Goal: Task Accomplishment & Management: Manage account settings

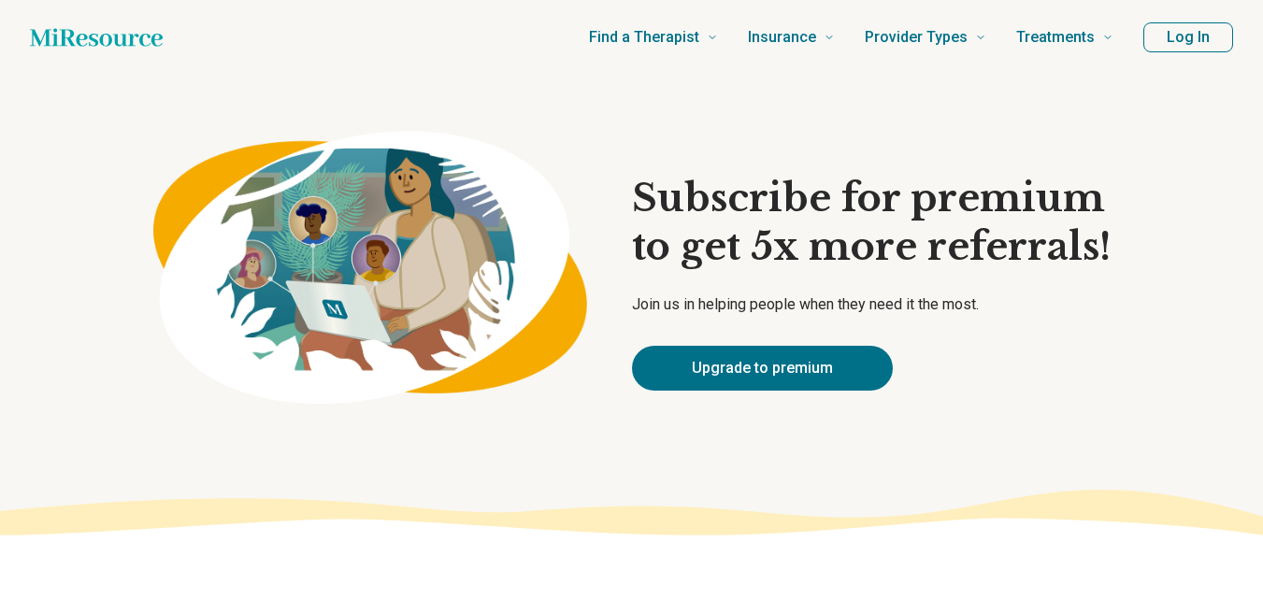
click at [1161, 36] on button "Log In" at bounding box center [1189, 37] width 90 height 30
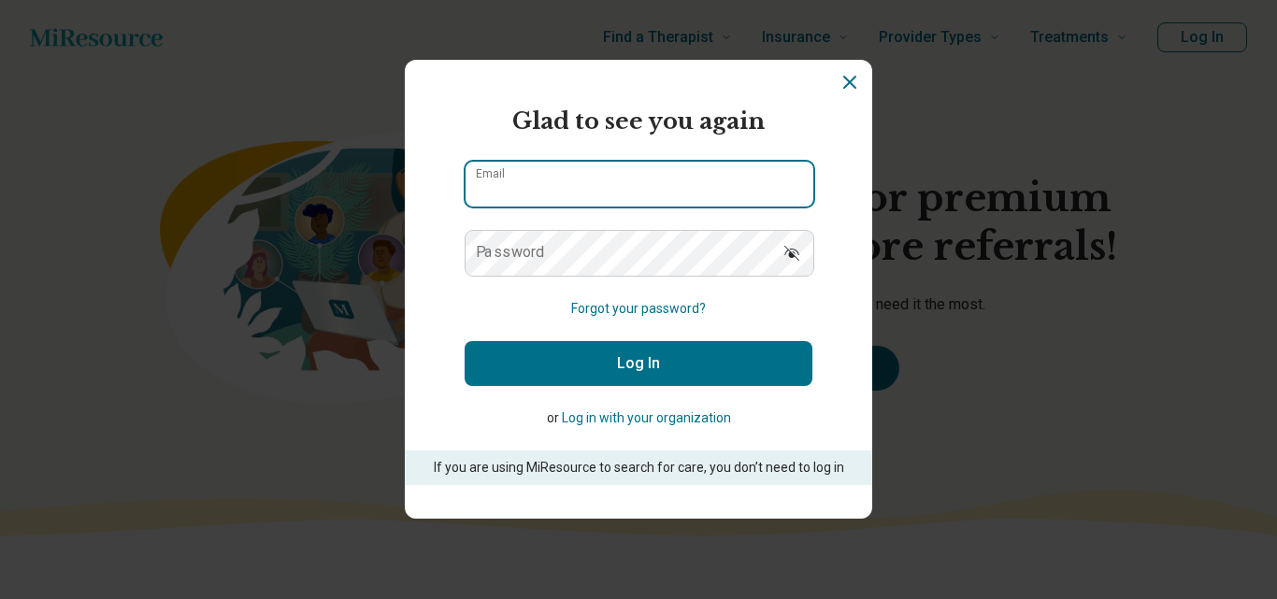
type input "**********"
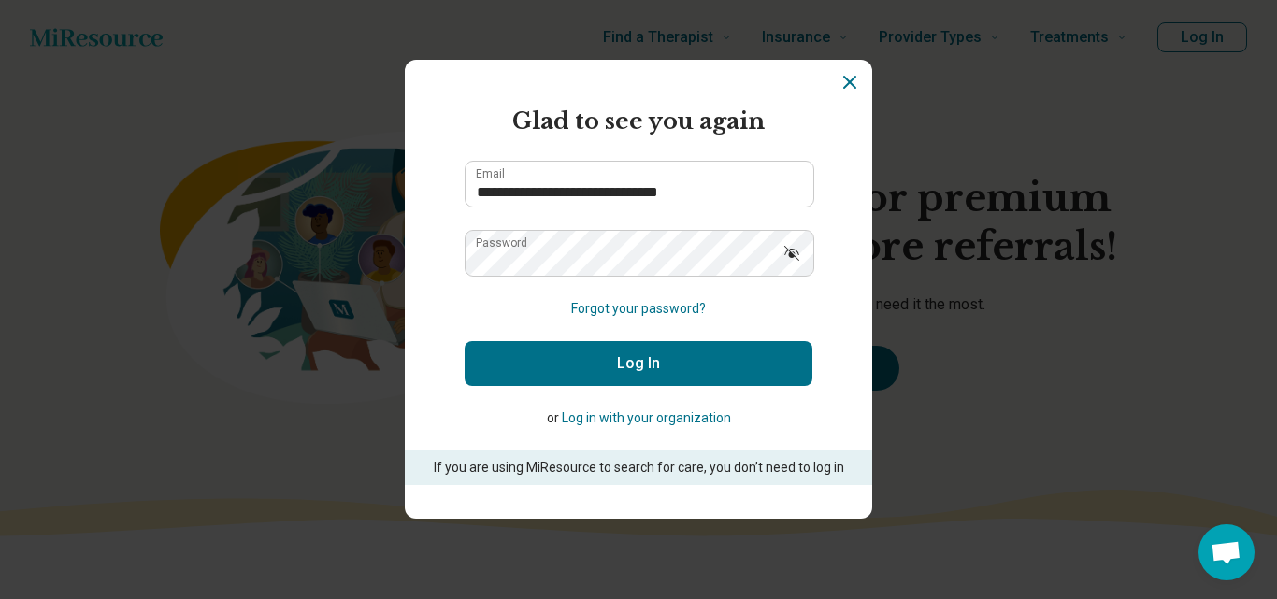
click at [658, 353] on button "Log In" at bounding box center [639, 363] width 348 height 45
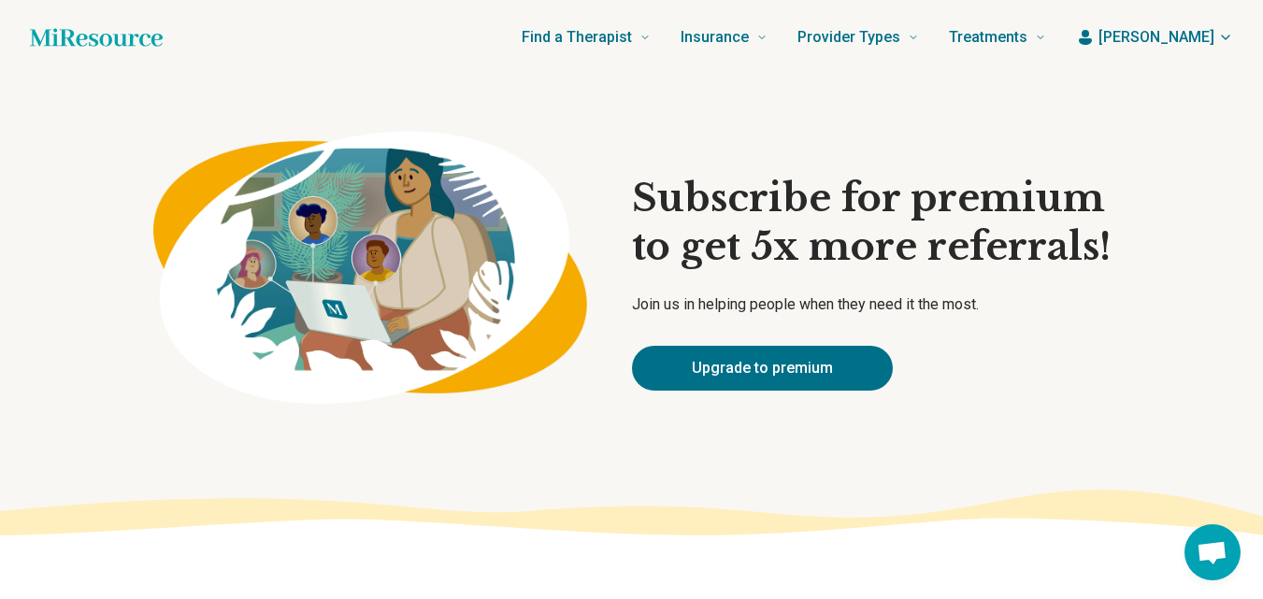
click at [1196, 41] on span "[PERSON_NAME]" at bounding box center [1157, 37] width 116 height 22
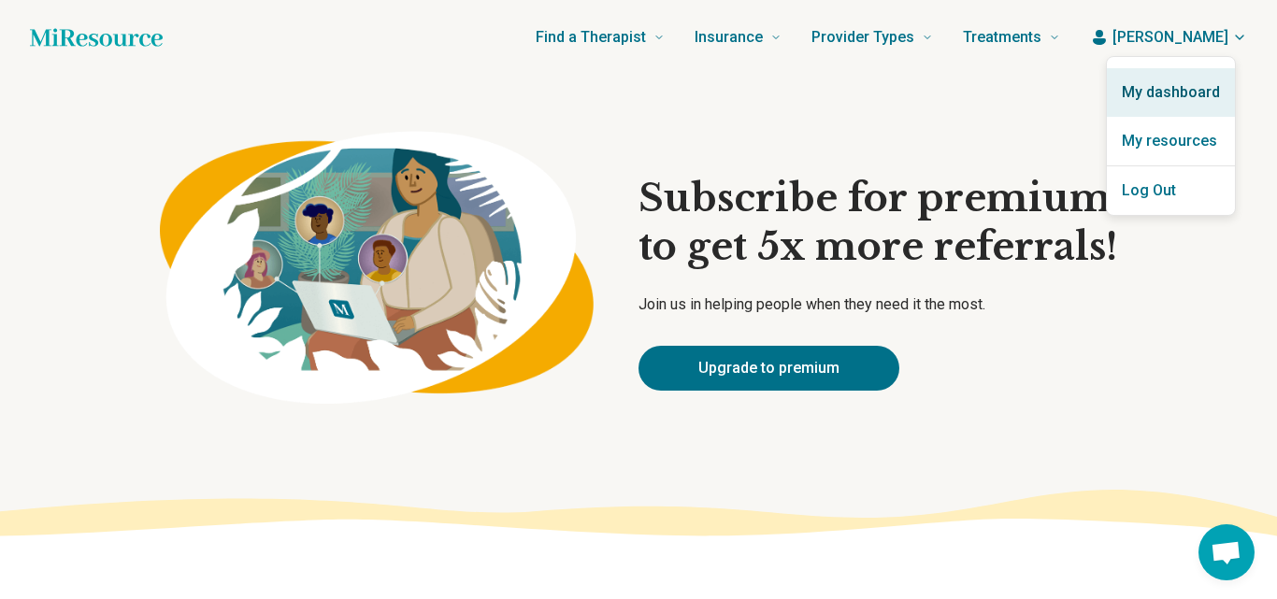
click at [1170, 84] on link "My dashboard" at bounding box center [1171, 92] width 128 height 49
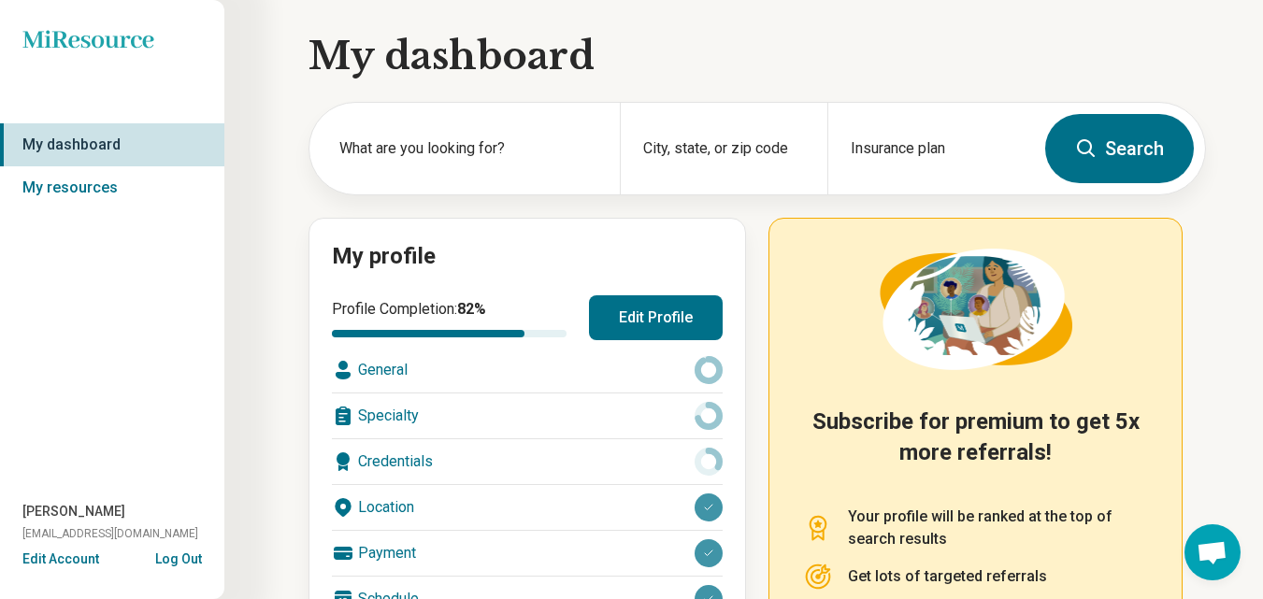
click at [380, 377] on div "General" at bounding box center [527, 370] width 391 height 45
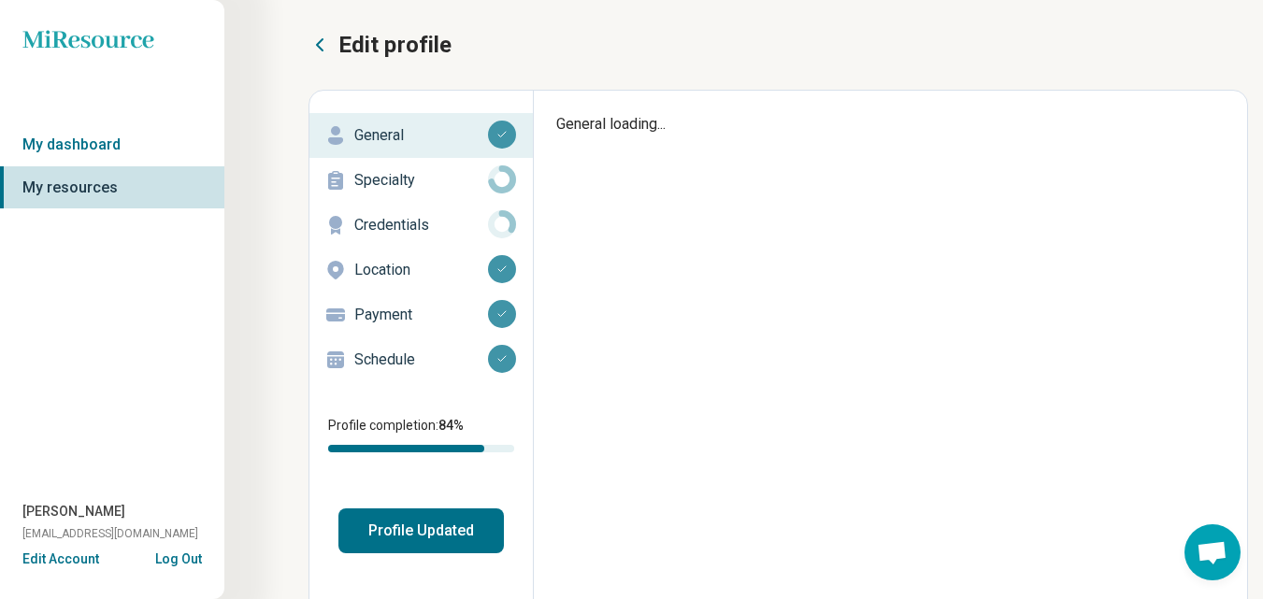
type textarea "*"
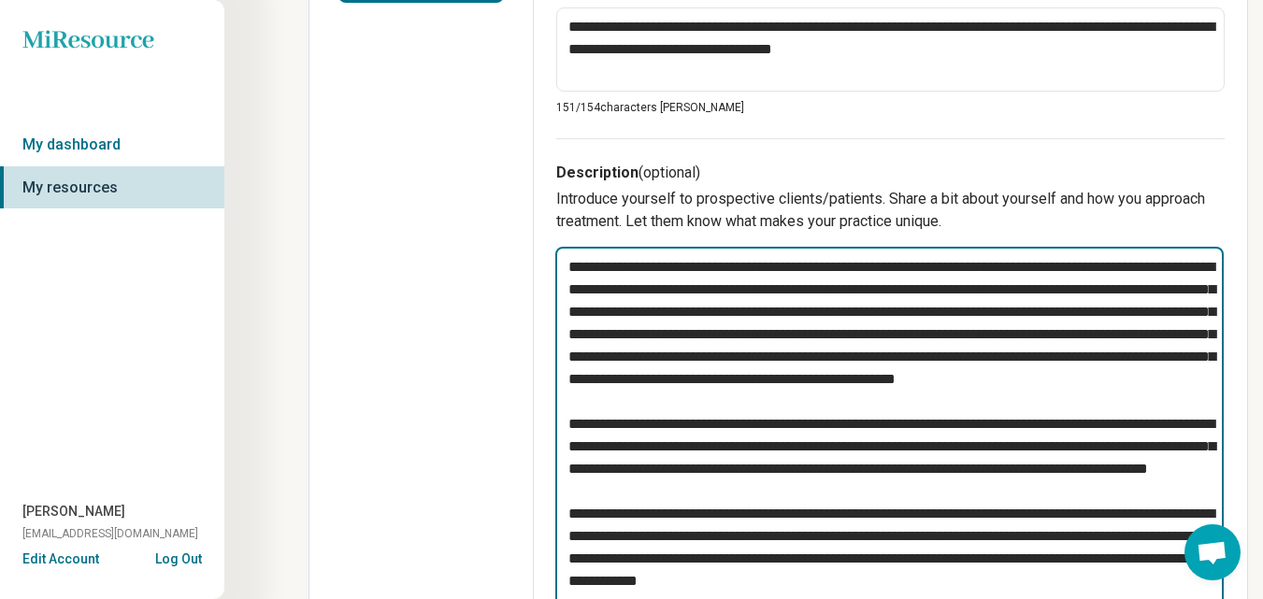
scroll to position [492, 0]
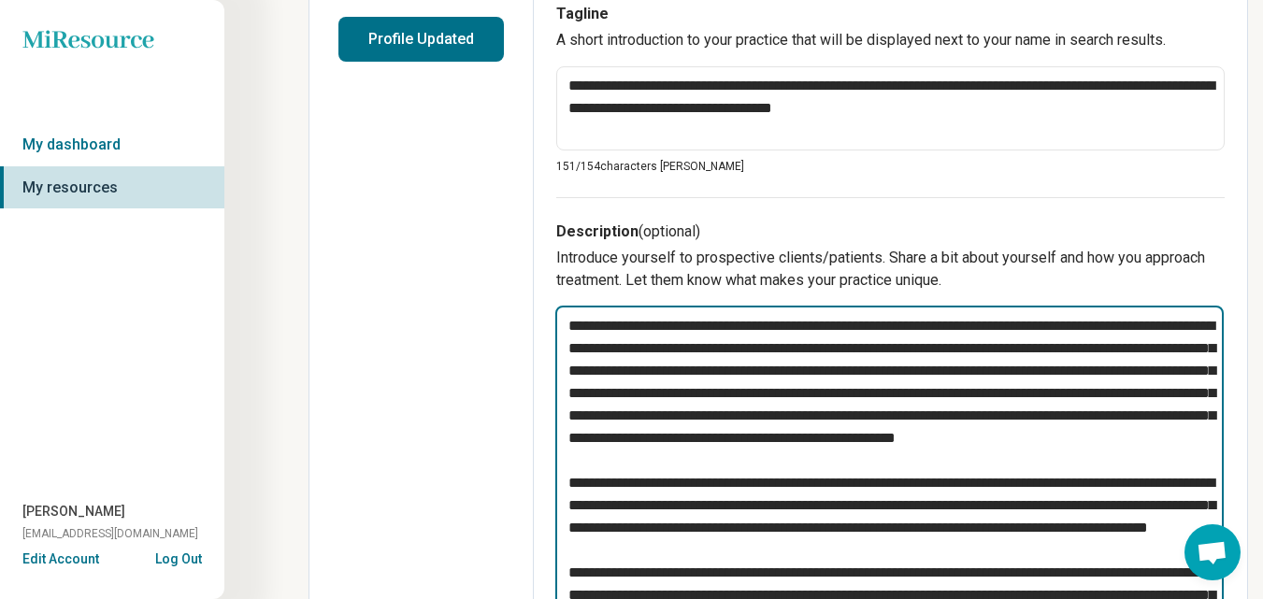
drag, startPoint x: 1029, startPoint y: 278, endPoint x: 547, endPoint y: 316, distance: 484.0
click at [547, 316] on div "**********" at bounding box center [890, 574] width 713 height 1950
type textarea "**********"
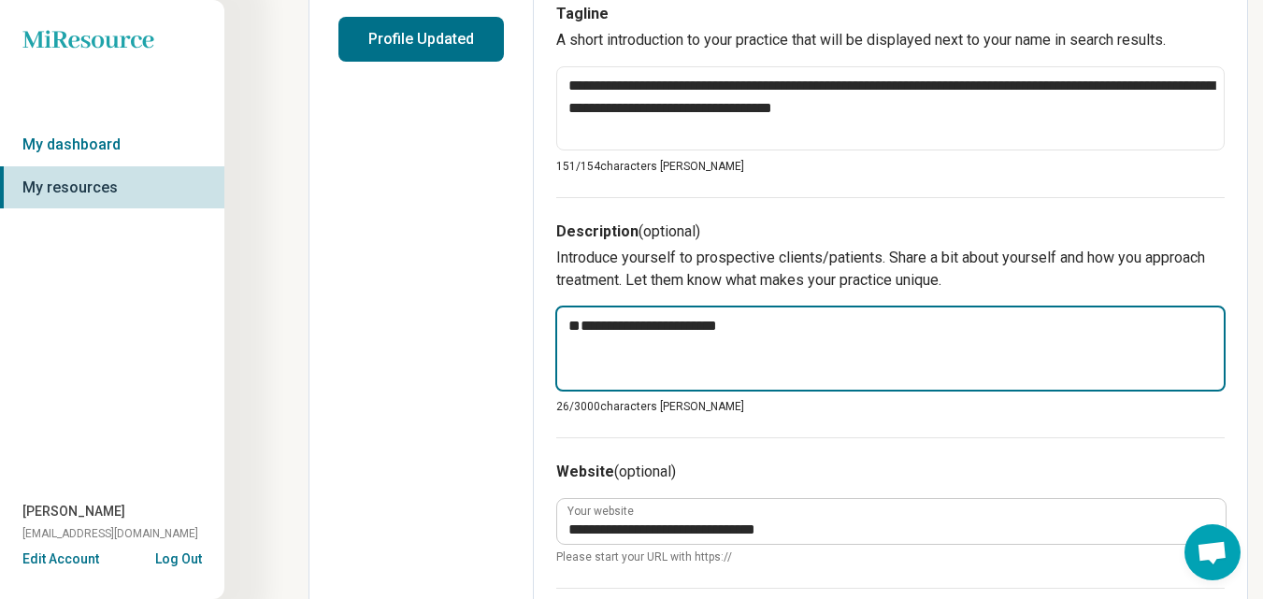
paste textarea "**********"
type textarea "*"
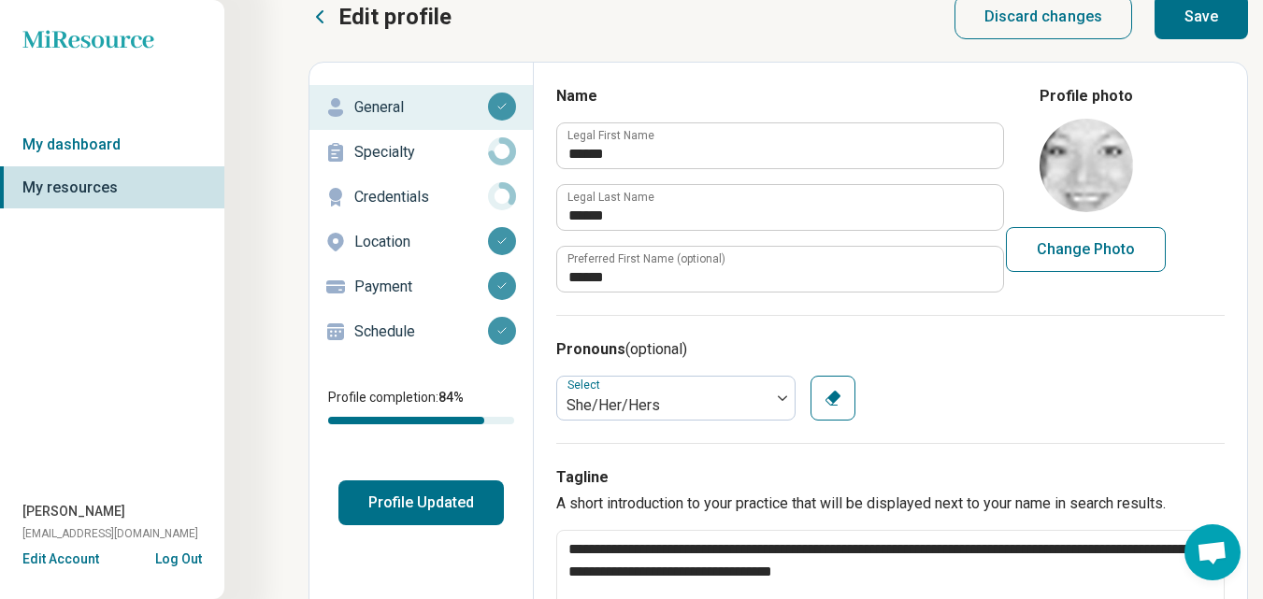
scroll to position [0, 0]
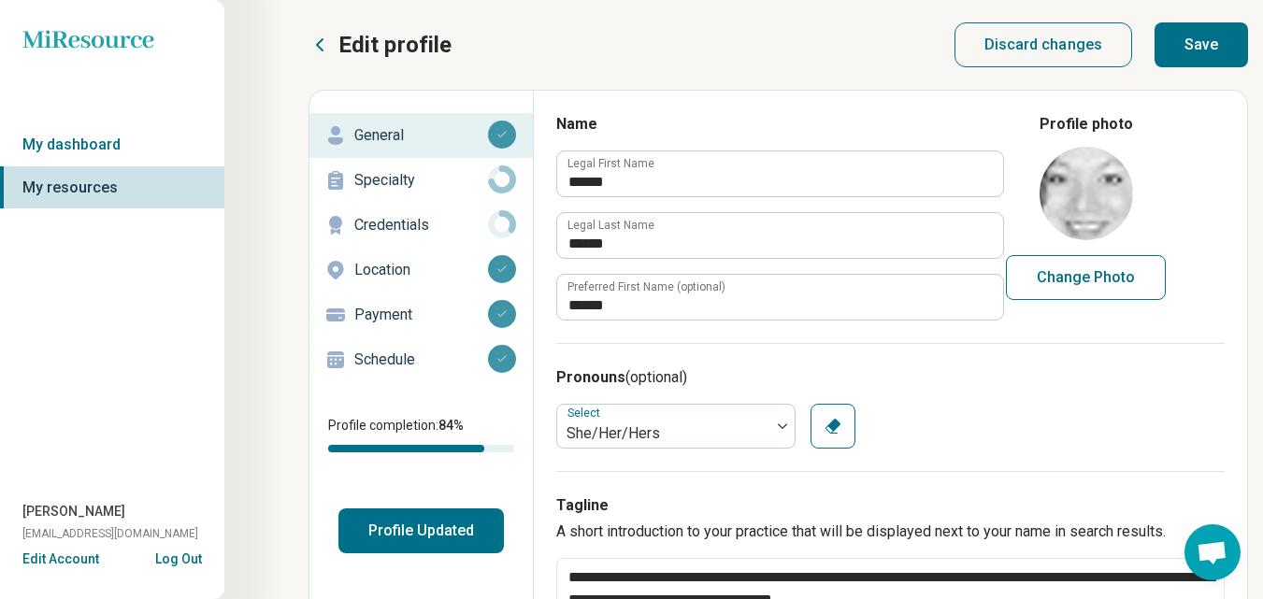
type textarea "**********"
click at [1201, 39] on button "Save" at bounding box center [1202, 44] width 94 height 45
type textarea "*"
click at [1108, 276] on button "Change Photo" at bounding box center [1086, 277] width 160 height 45
click at [1098, 275] on button "Change Photo" at bounding box center [1086, 277] width 160 height 45
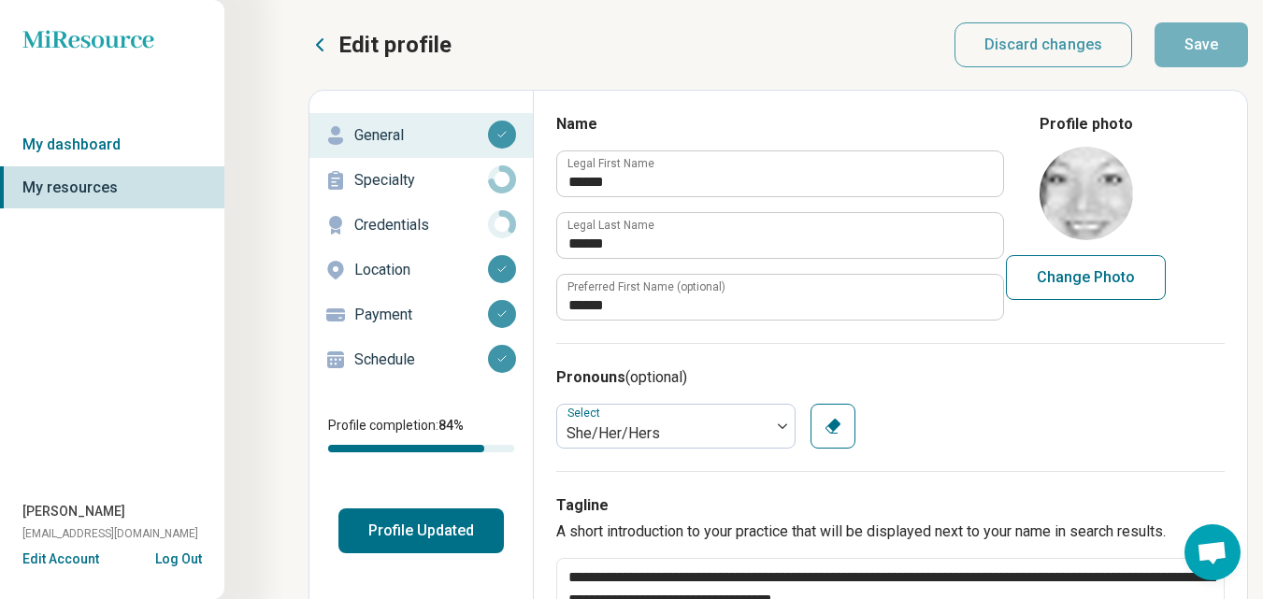
type input "**********"
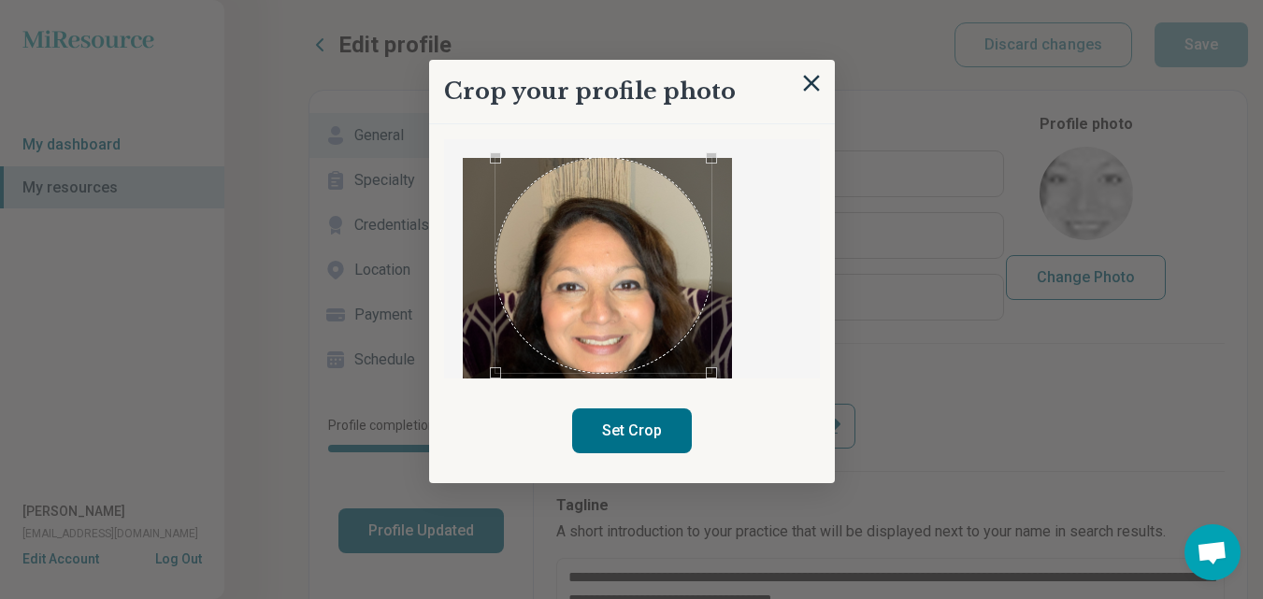
click at [626, 286] on div "Use the arrow keys to move the crop selection area" at bounding box center [603, 265] width 215 height 215
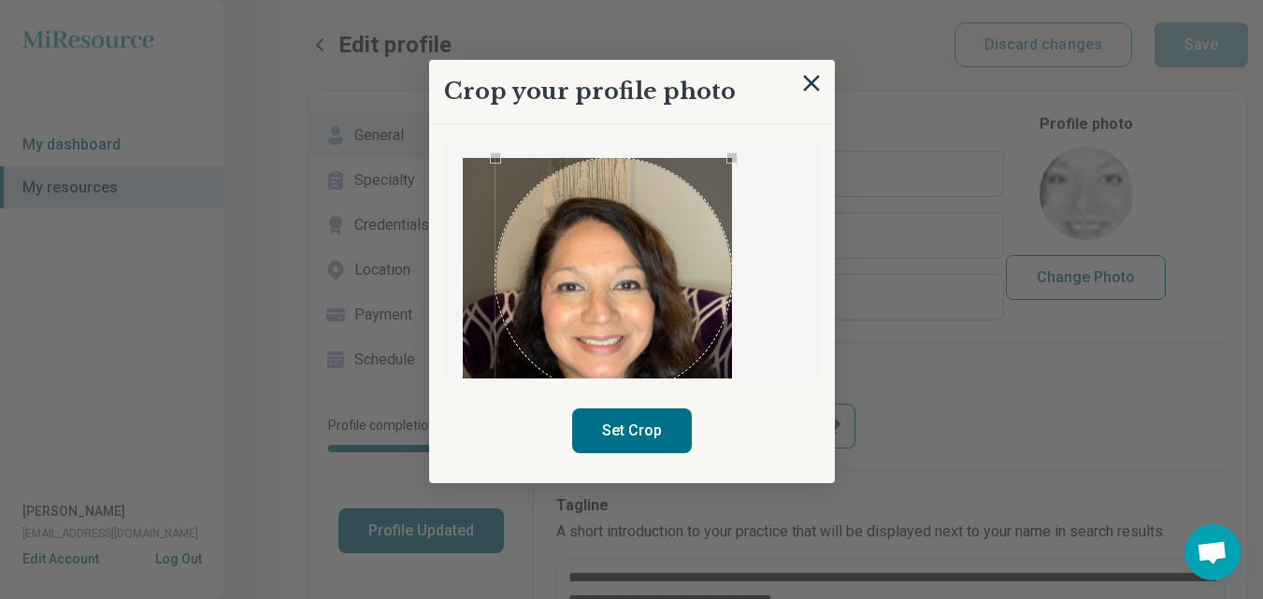
click at [770, 429] on div "Crop your profile photo Set Crop" at bounding box center [632, 272] width 406 height 424
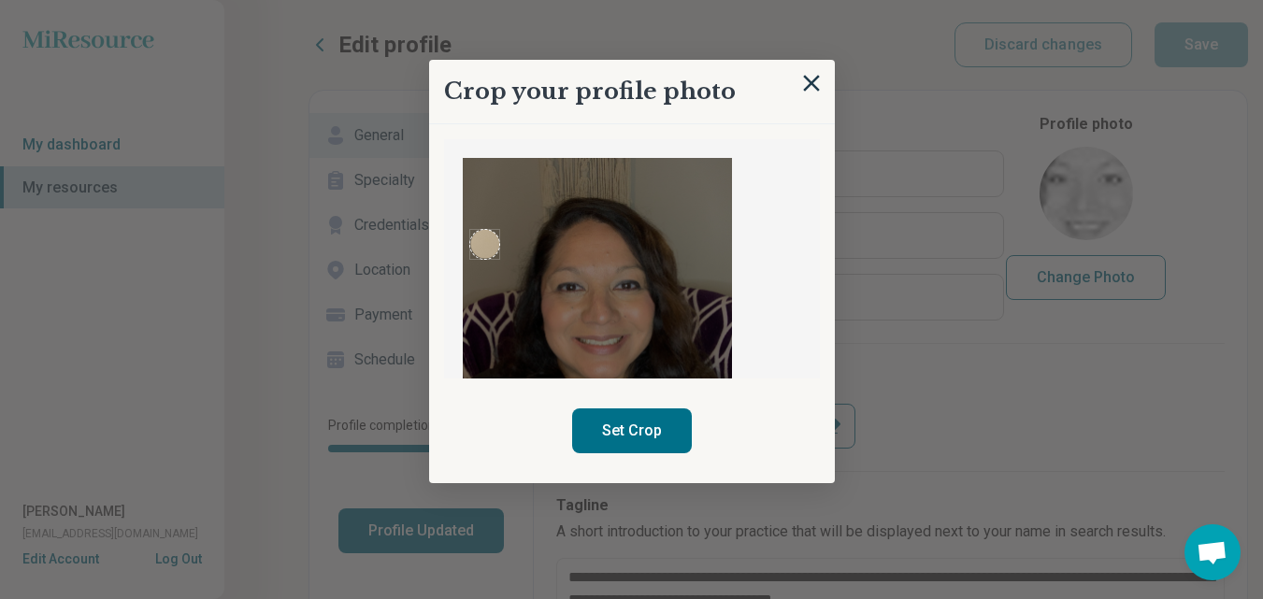
click at [470, 243] on div at bounding box center [597, 338] width 269 height 360
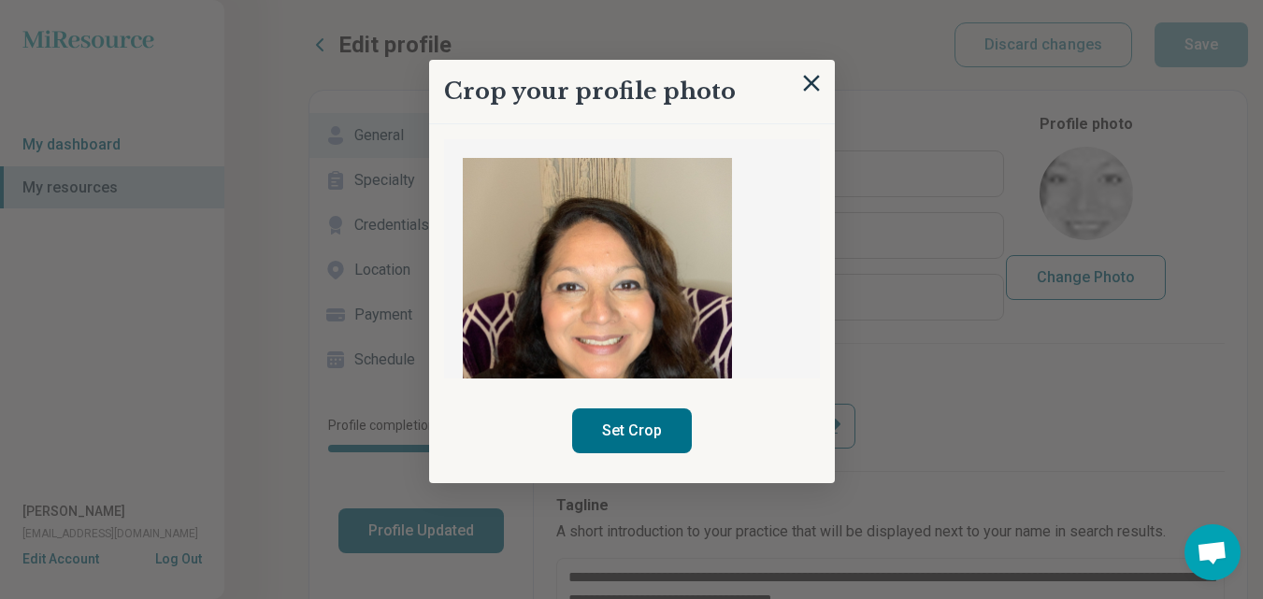
click at [608, 294] on img at bounding box center [597, 338] width 269 height 360
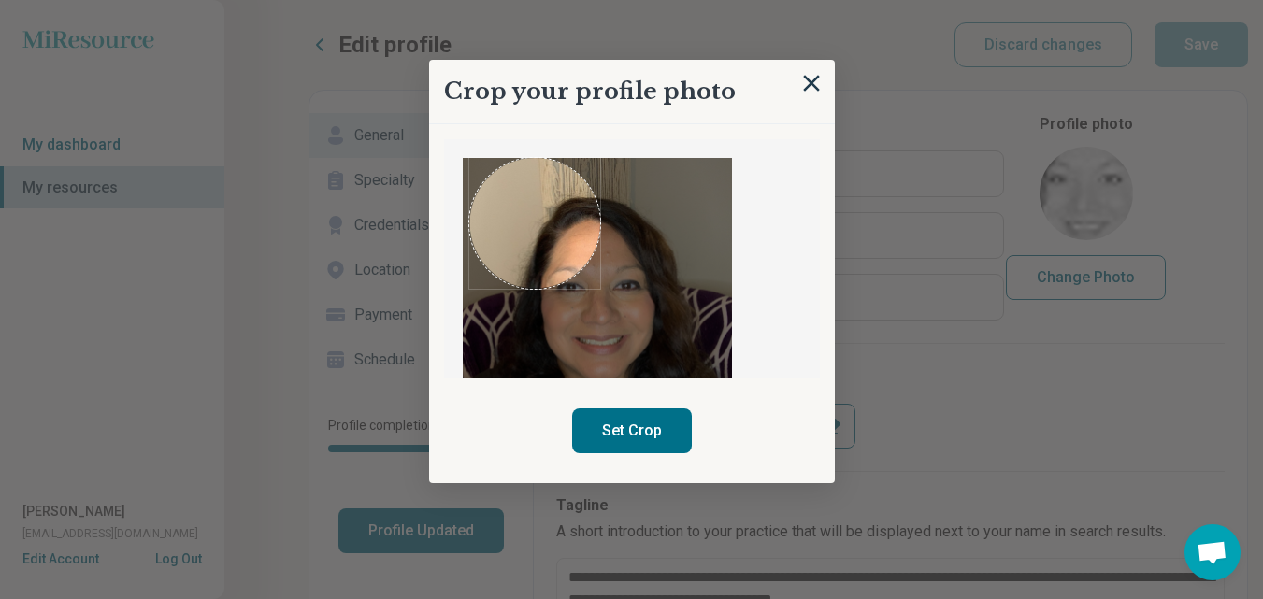
click at [467, 74] on div "Crop your profile photo Set Crop" at bounding box center [632, 272] width 406 height 424
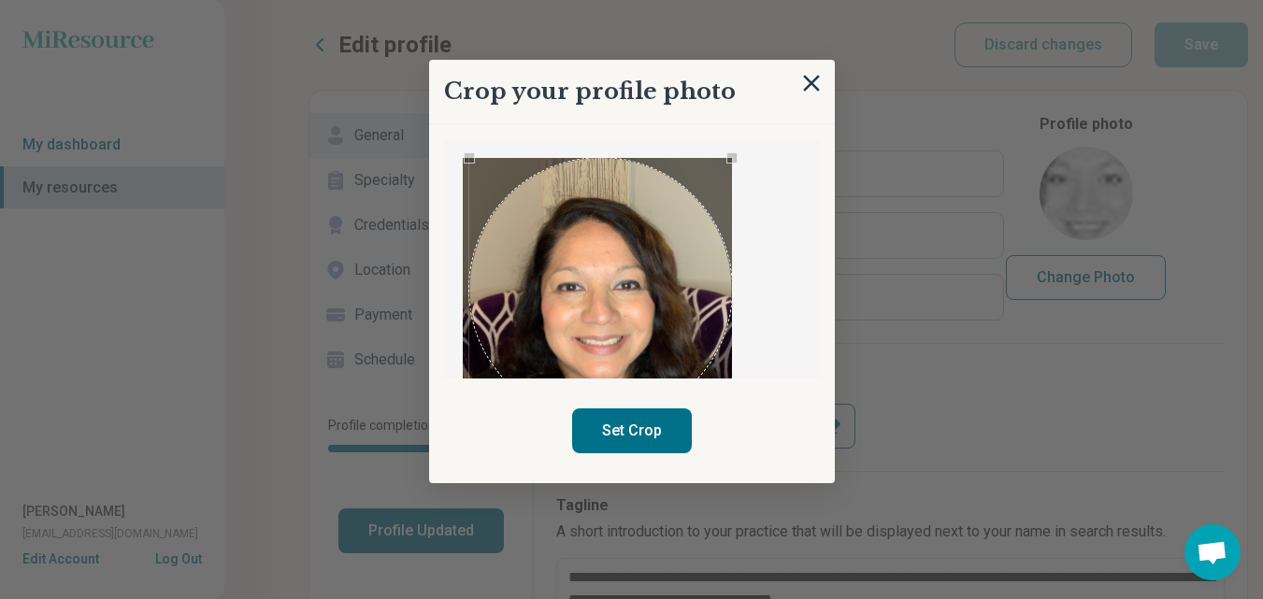
click at [766, 390] on div "Crop your profile photo Set Crop" at bounding box center [632, 272] width 406 height 424
click at [648, 426] on button "Set Crop" at bounding box center [632, 431] width 120 height 45
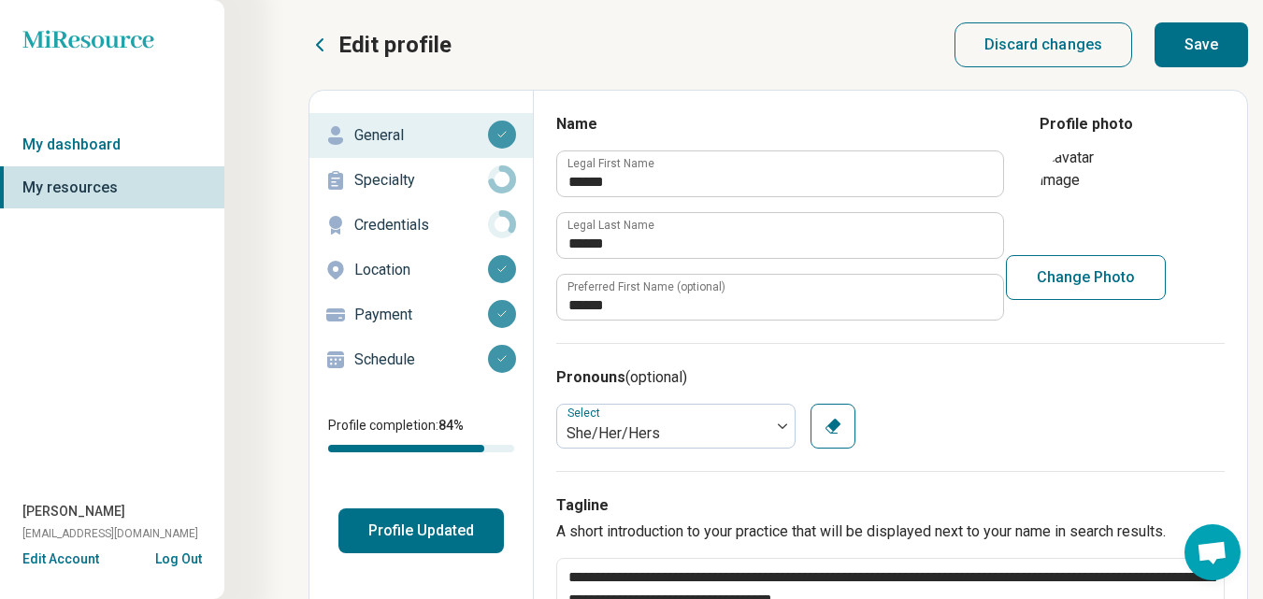
click at [1210, 45] on button "Save" at bounding box center [1202, 44] width 94 height 45
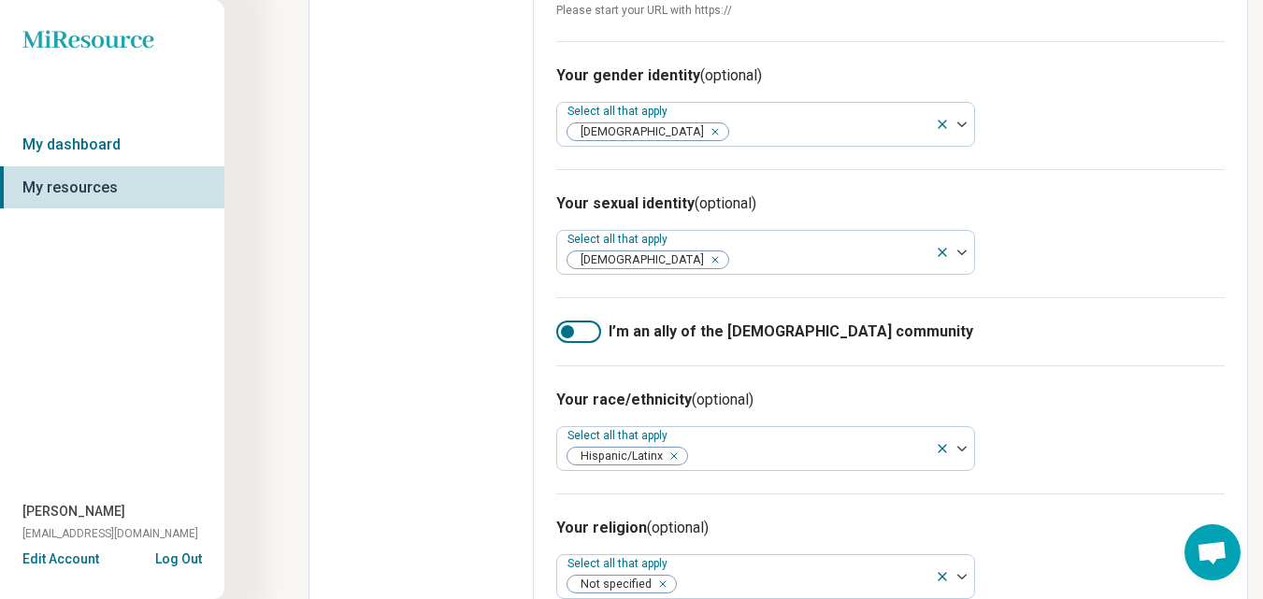
scroll to position [1242, 0]
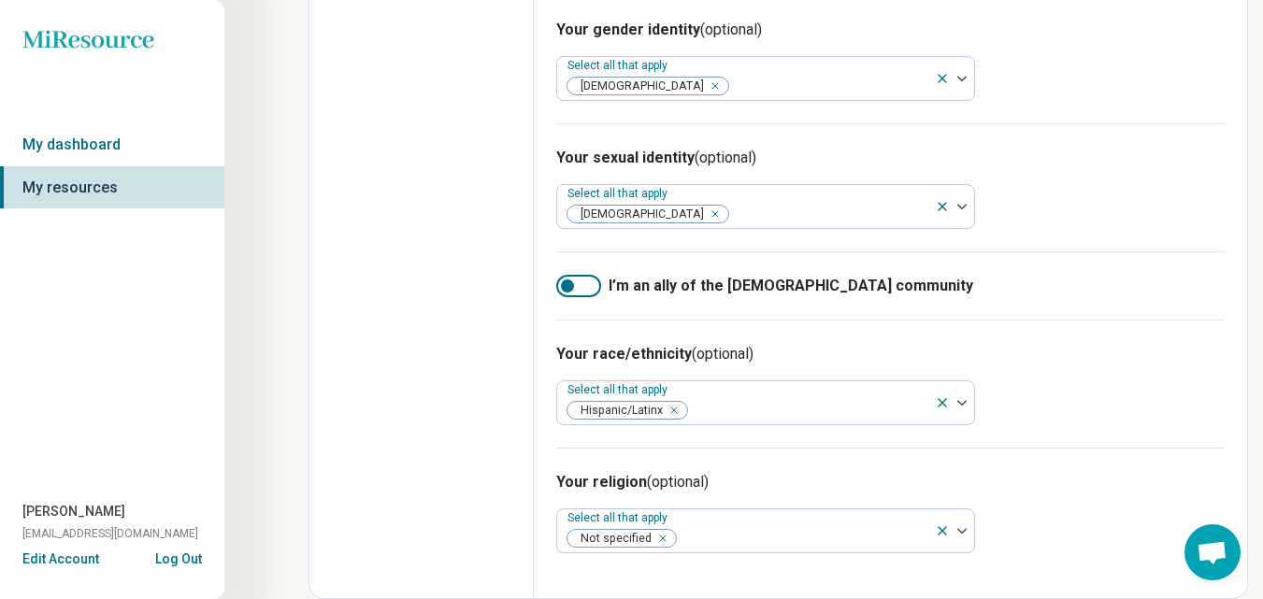
click at [568, 278] on div at bounding box center [578, 286] width 45 height 22
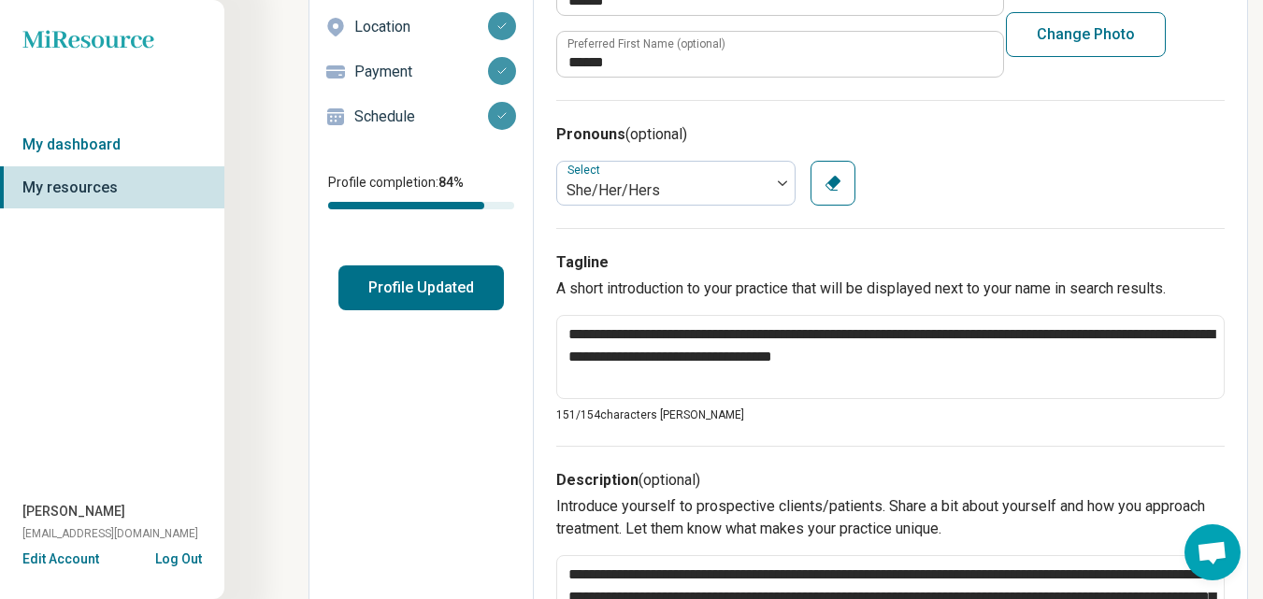
scroll to position [0, 0]
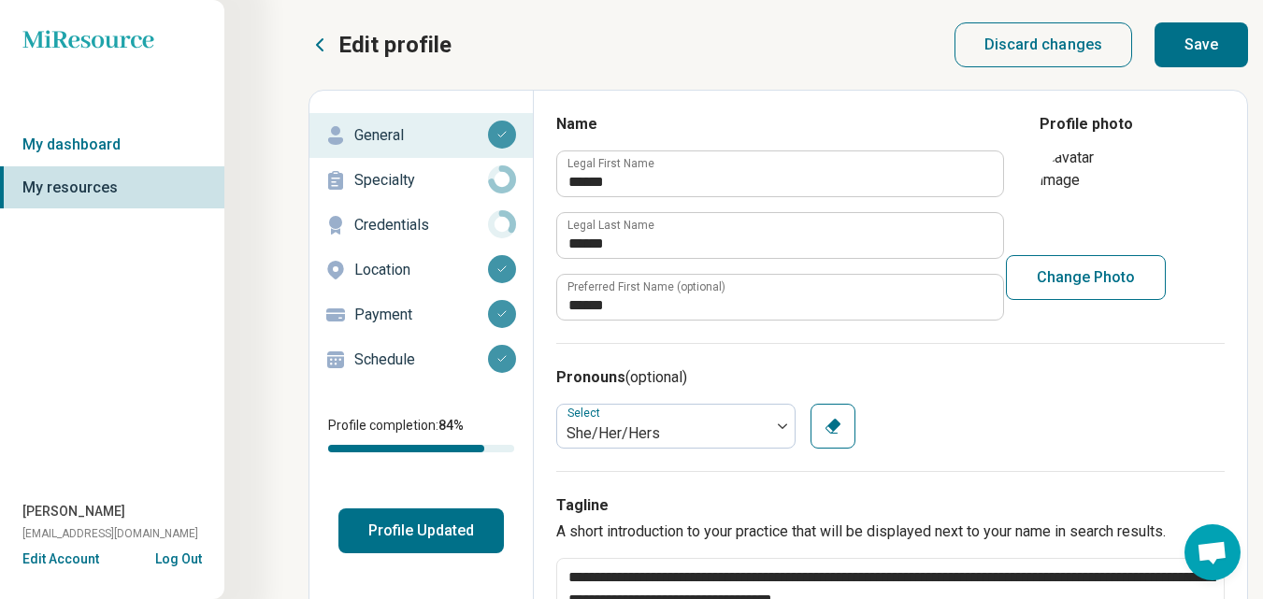
click at [1186, 33] on button "Save" at bounding box center [1202, 44] width 94 height 45
type textarea "*"
click at [420, 180] on p "Specialty" at bounding box center [421, 180] width 134 height 22
